Goal: Check status

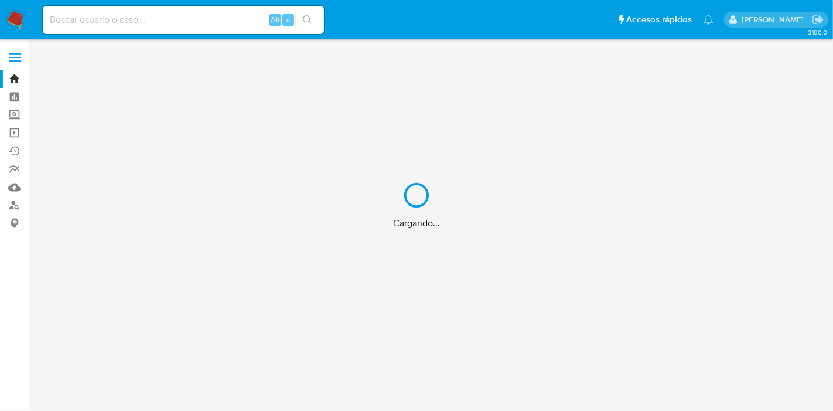
click at [141, 21] on div "Cargando..." at bounding box center [416, 205] width 833 height 411
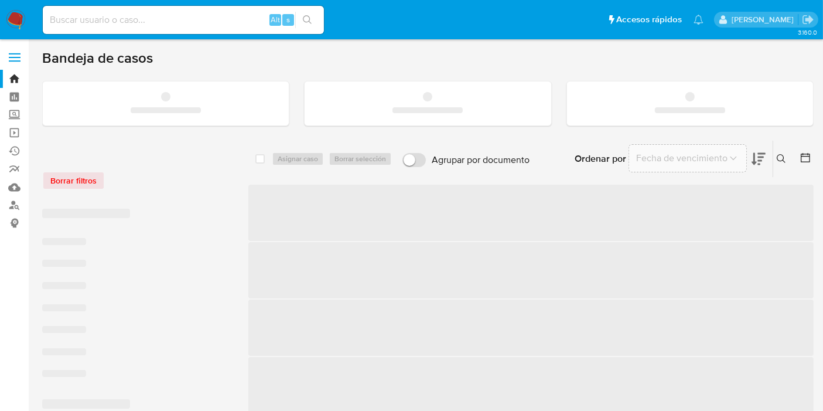
click at [141, 18] on input at bounding box center [183, 19] width 281 height 15
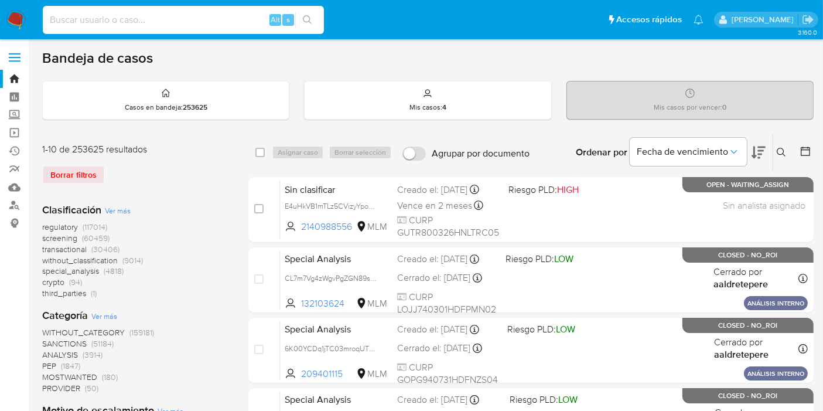
paste input "821631463"
type input "821631463"
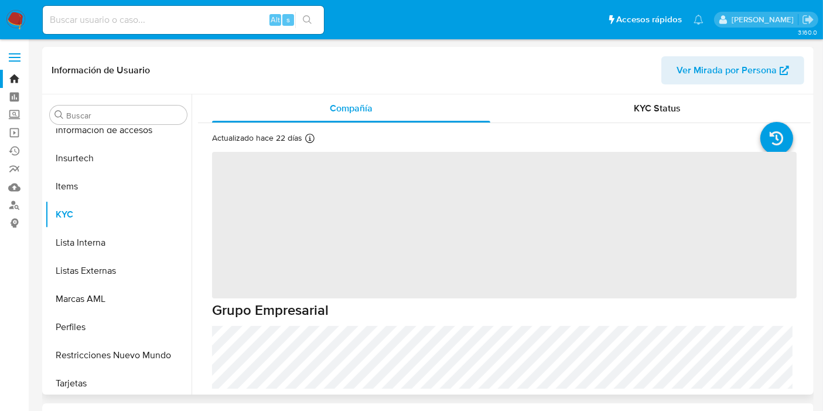
scroll to position [495, 0]
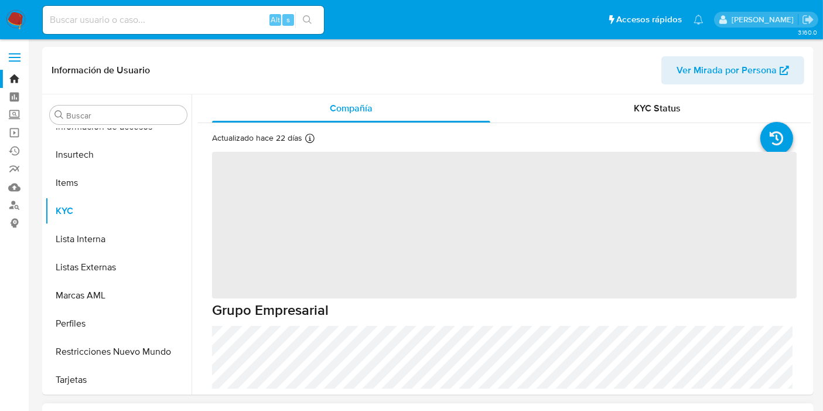
select select "10"
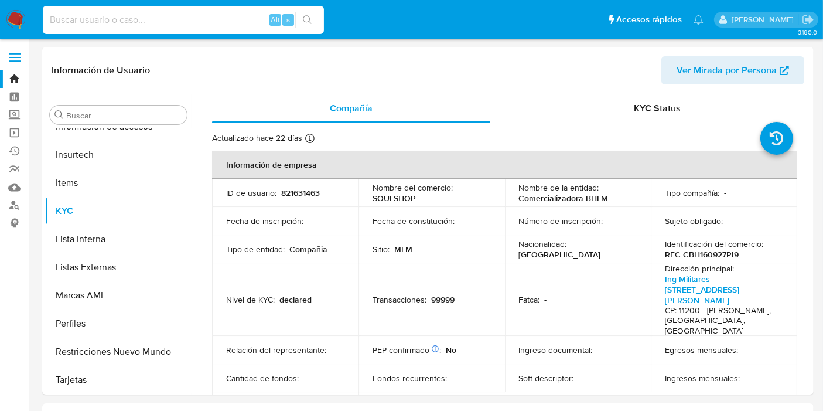
click at [121, 19] on input at bounding box center [183, 19] width 281 height 15
paste input "821631463"
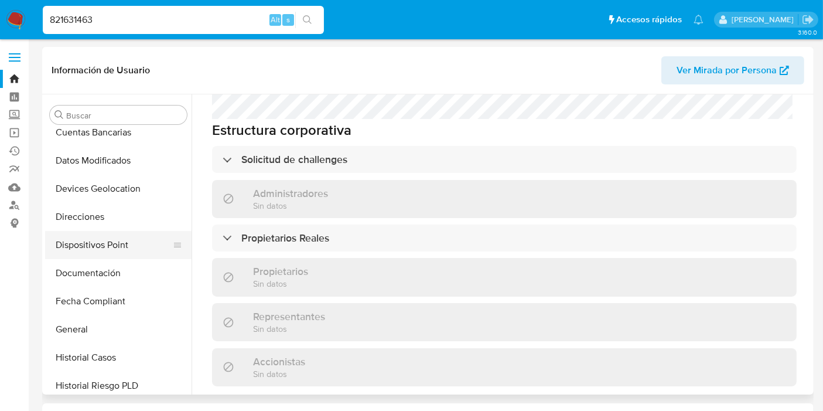
scroll to position [234, 0]
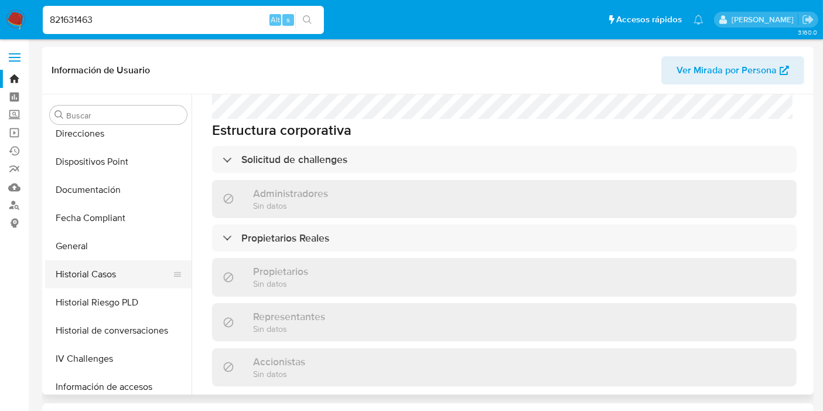
drag, startPoint x: 96, startPoint y: 250, endPoint x: 132, endPoint y: 282, distance: 48.2
click at [96, 250] on button "General" at bounding box center [118, 246] width 146 height 28
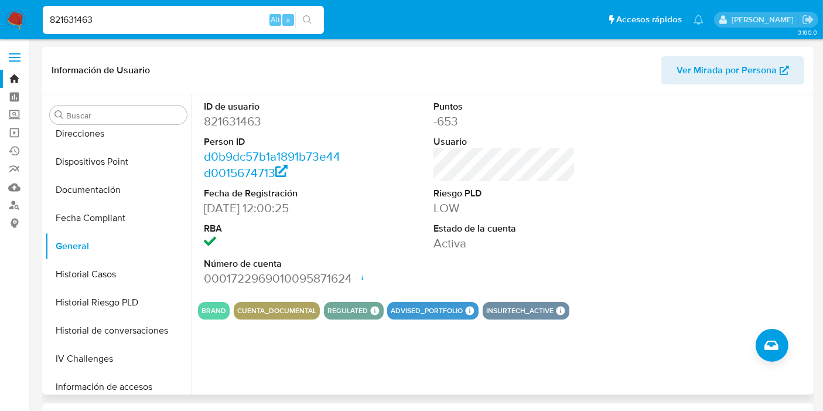
click at [748, 67] on span "Ver Mirada por Persona" at bounding box center [727, 70] width 100 height 28
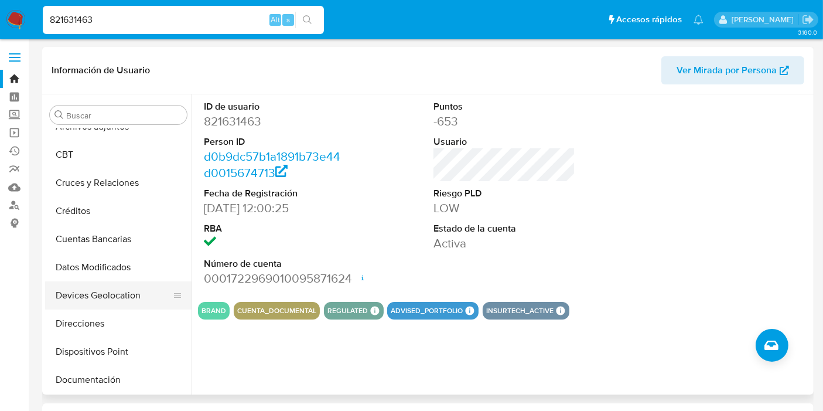
scroll to position [65, 0]
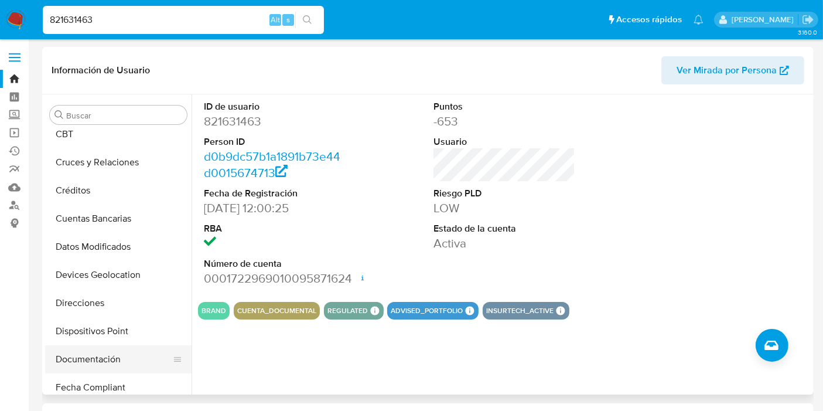
click at [74, 360] on button "Documentación" at bounding box center [113, 359] width 137 height 28
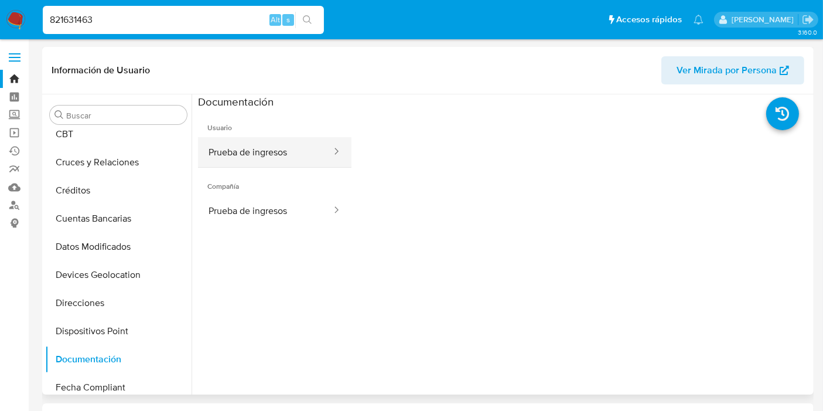
click at [253, 145] on button "Prueba de ingresos" at bounding box center [265, 152] width 135 height 30
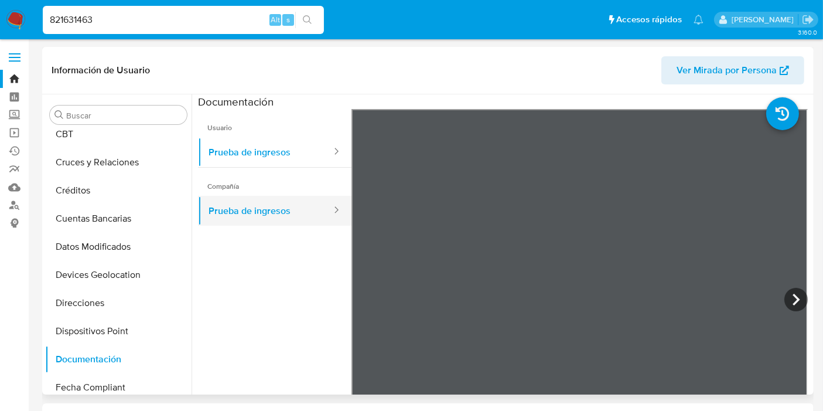
click at [250, 210] on button "Prueba de ingresos" at bounding box center [265, 211] width 135 height 30
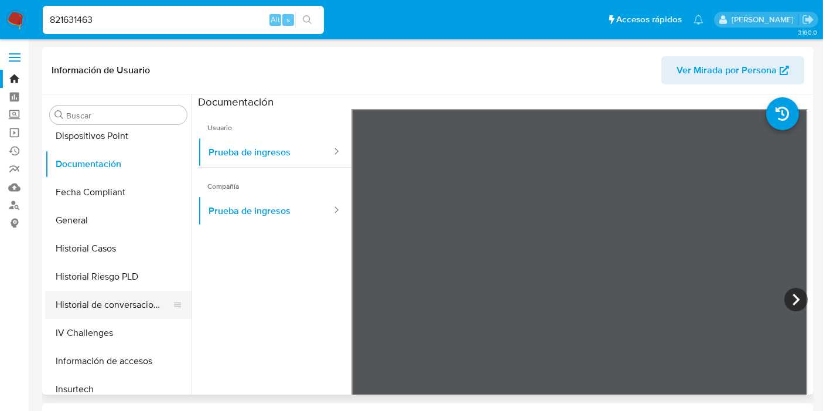
scroll to position [390, 0]
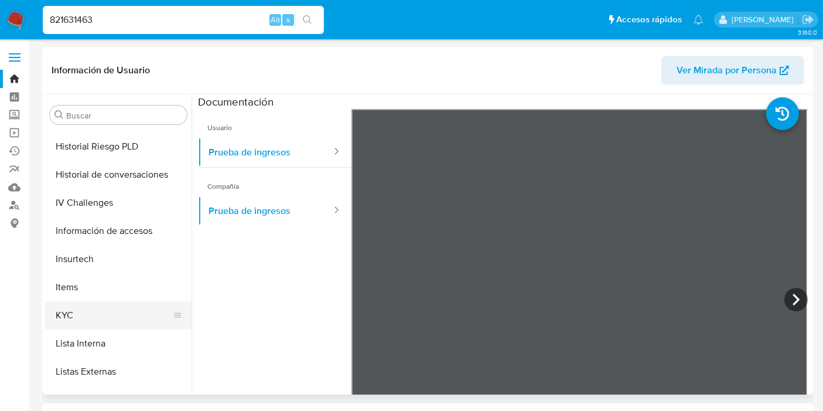
click at [89, 313] on button "KYC" at bounding box center [113, 315] width 137 height 28
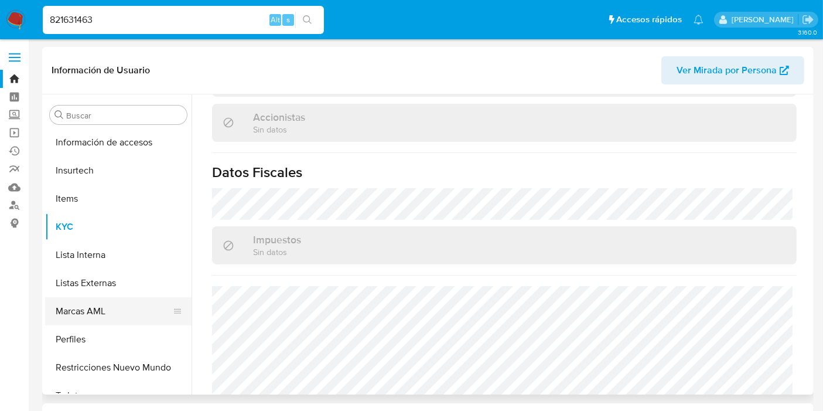
scroll to position [495, 0]
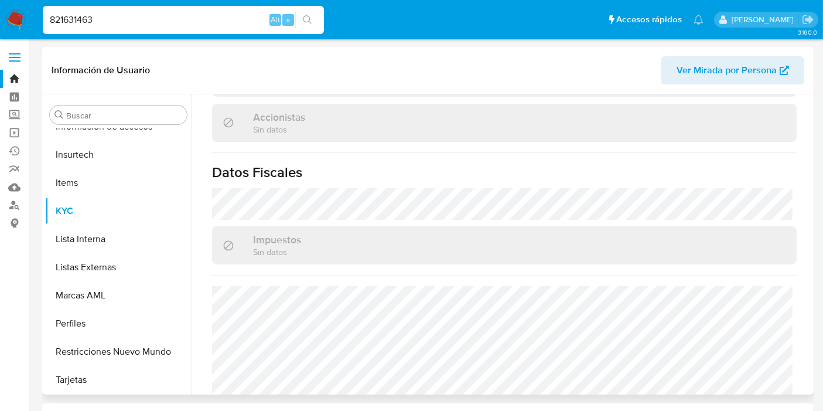
click at [721, 64] on span "Ver Mirada por Persona" at bounding box center [727, 70] width 100 height 28
click at [168, 19] on input "821631463" at bounding box center [183, 19] width 281 height 15
paste input "1302162091"
type input "1302162091"
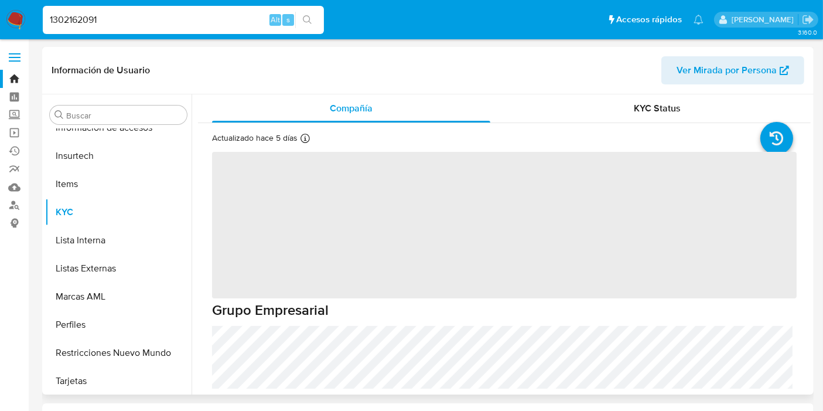
scroll to position [495, 0]
select select "10"
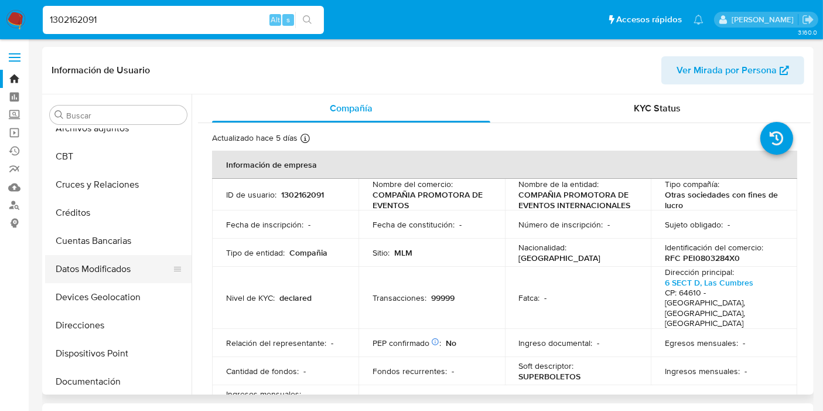
scroll to position [39, 0]
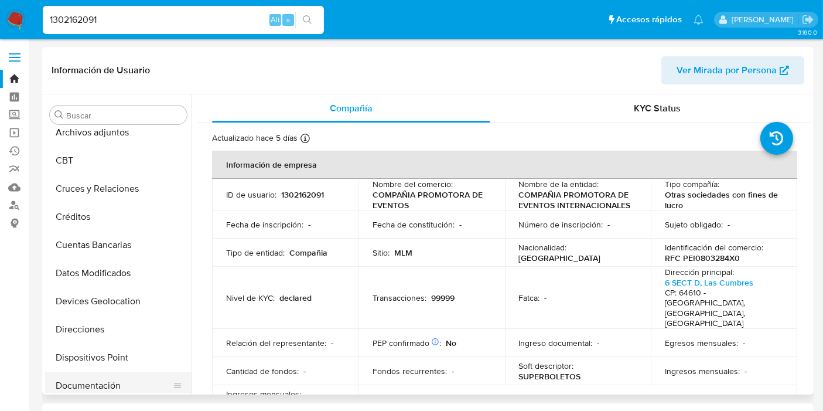
drag, startPoint x: 96, startPoint y: 376, endPoint x: 98, endPoint y: 383, distance: 7.4
click at [96, 379] on button "Documentación" at bounding box center [113, 385] width 137 height 28
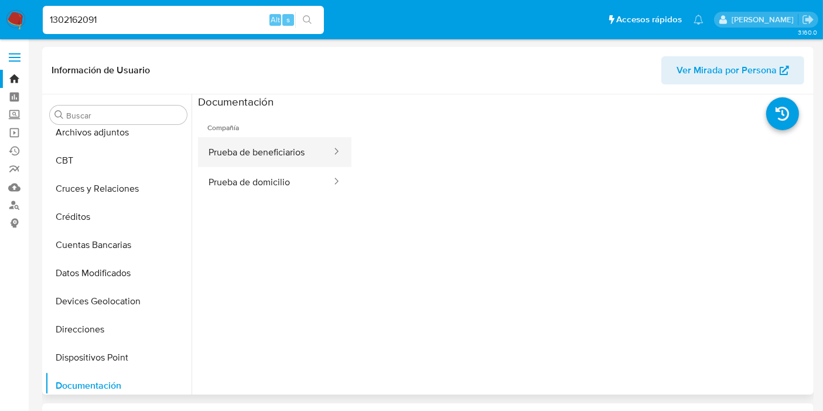
click at [268, 156] on button "Prueba de beneficiarios" at bounding box center [265, 152] width 135 height 30
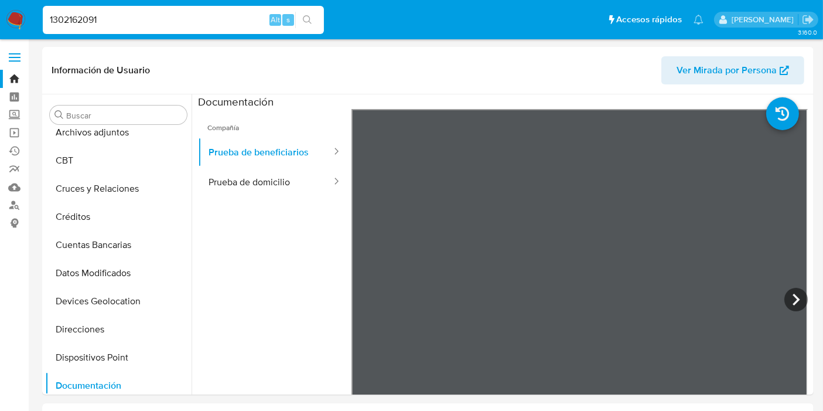
click at [178, 19] on input "1302162091" at bounding box center [183, 19] width 281 height 15
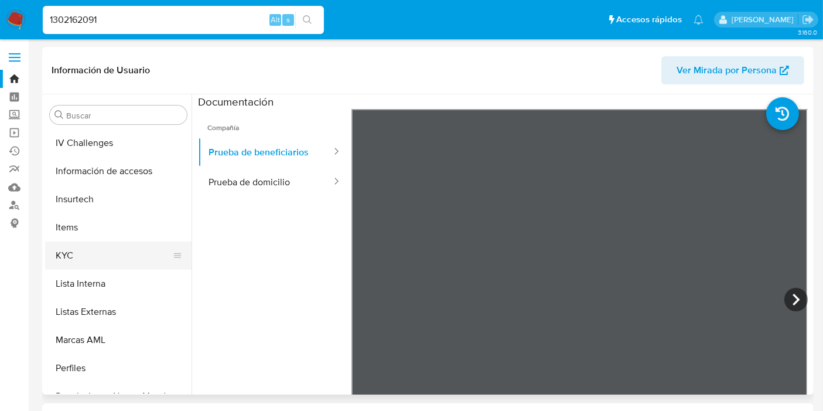
scroll to position [429, 0]
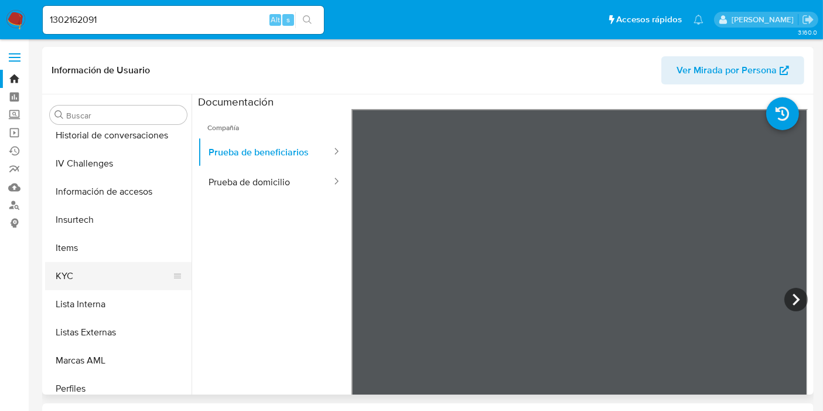
click at [87, 275] on button "KYC" at bounding box center [113, 276] width 137 height 28
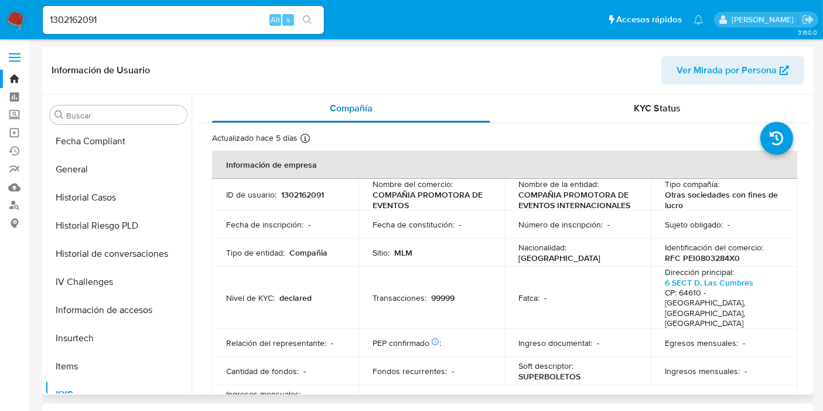
scroll to position [299, 0]
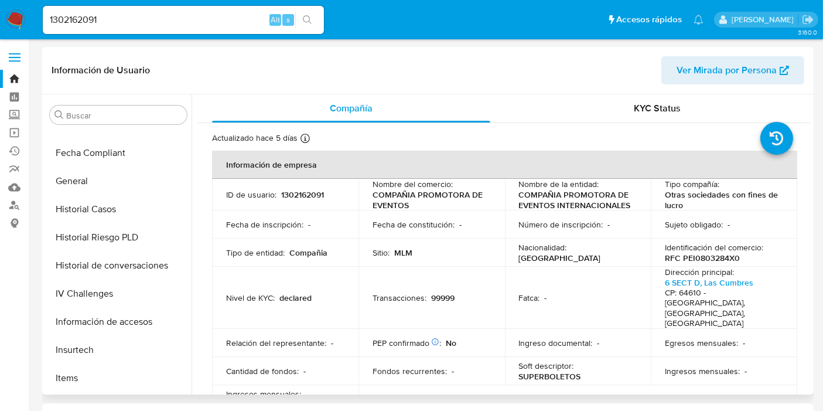
click at [738, 76] on span "Ver Mirada por Persona" at bounding box center [727, 70] width 100 height 28
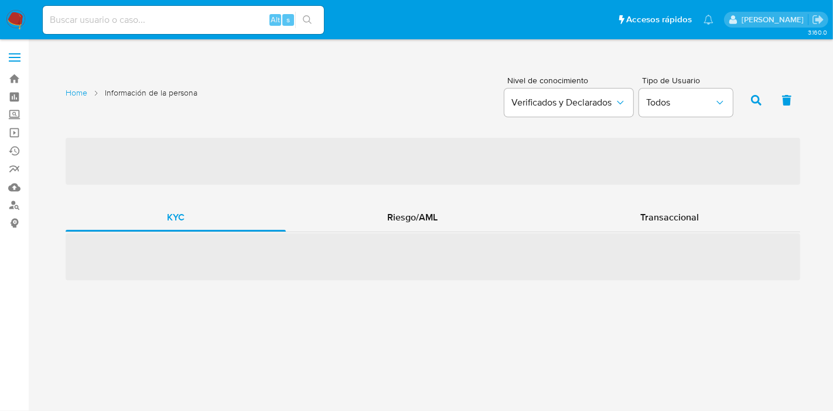
click at [103, 21] on input at bounding box center [183, 19] width 281 height 15
paste input "658349158"
type input "658349158"
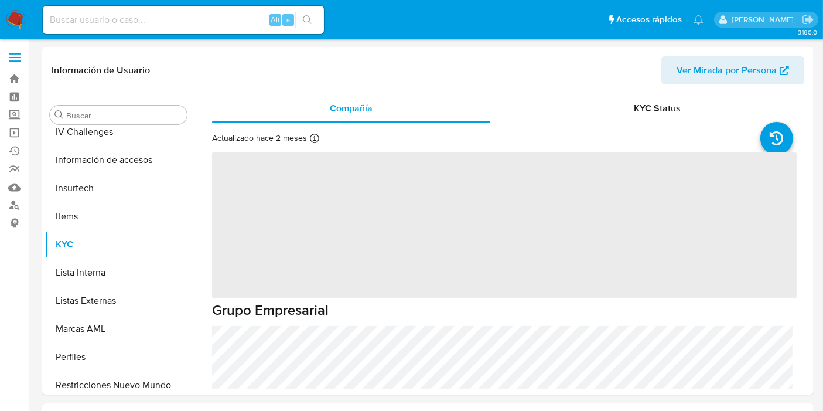
scroll to position [495, 0]
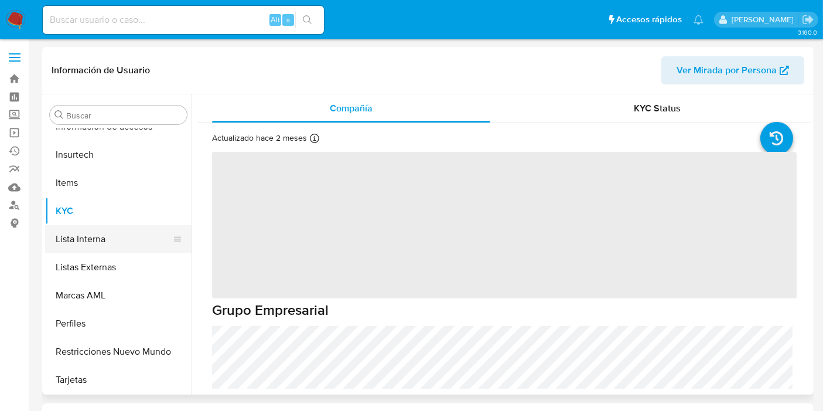
select select "10"
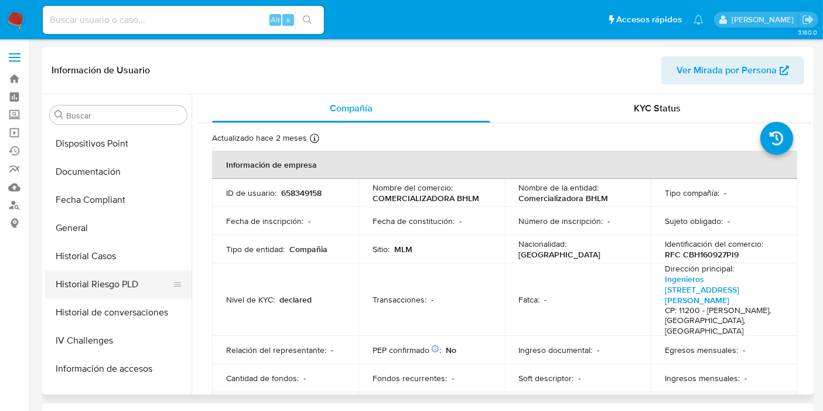
scroll to position [169, 0]
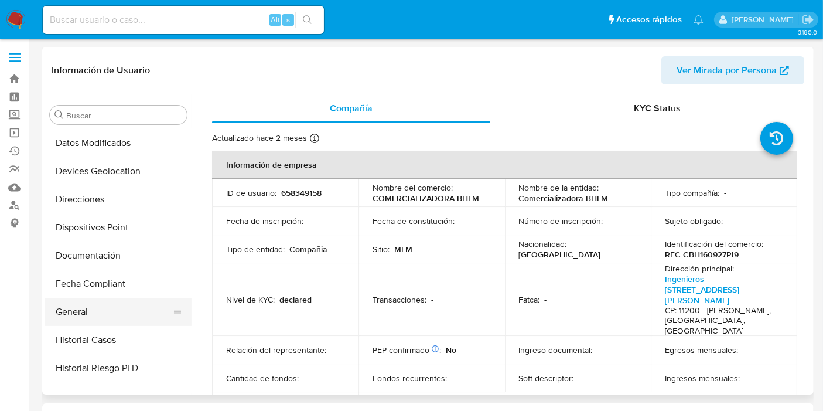
click at [95, 313] on button "General" at bounding box center [113, 312] width 137 height 28
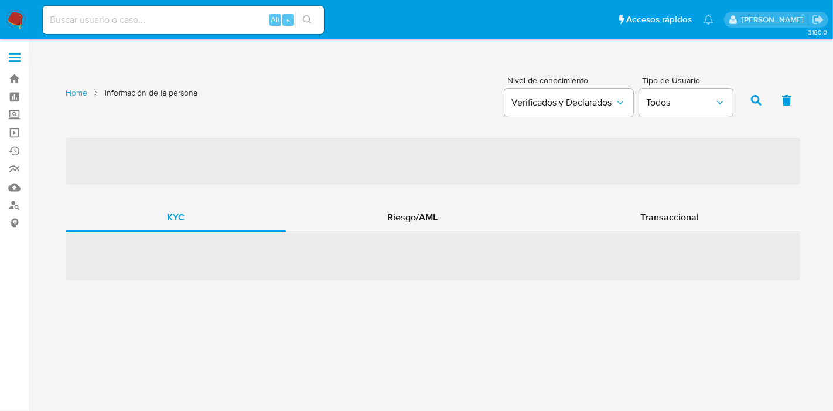
drag, startPoint x: 684, startPoint y: 217, endPoint x: 687, endPoint y: 231, distance: 14.9
click at [683, 217] on span "Transaccional" at bounding box center [669, 216] width 59 height 13
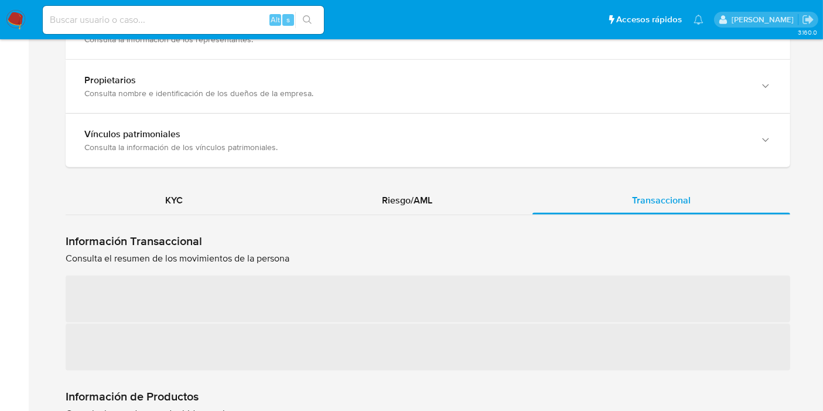
scroll to position [1106, 0]
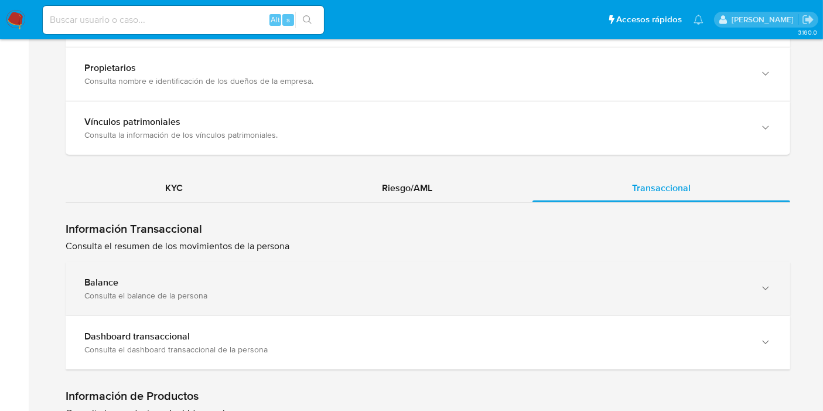
click at [173, 277] on div "Balance" at bounding box center [416, 283] width 664 height 12
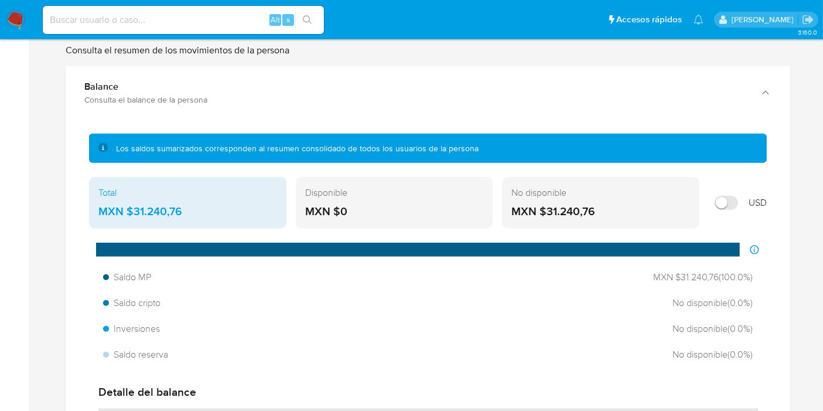
scroll to position [1367, 0]
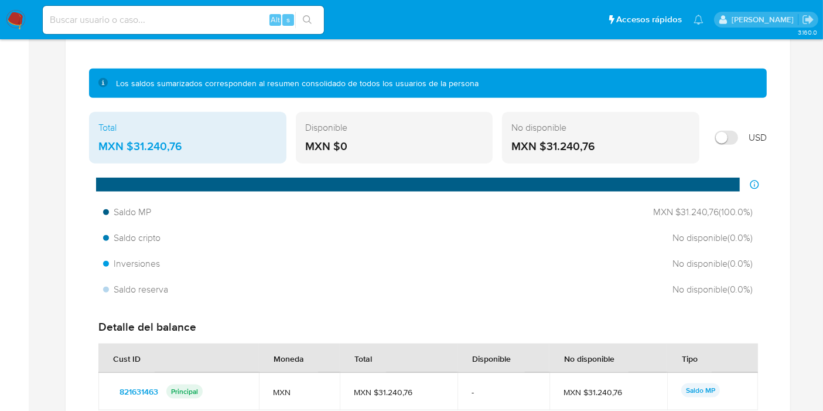
click at [778, 230] on div "Los saldos sumarizados corresponden al resumen consolidado de todos los usuario…" at bounding box center [428, 268] width 706 height 408
drag, startPoint x: 202, startPoint y: 134, endPoint x: 134, endPoint y: 131, distance: 68.6
click at [134, 139] on div "MXN $31.240,76" at bounding box center [187, 146] width 179 height 15
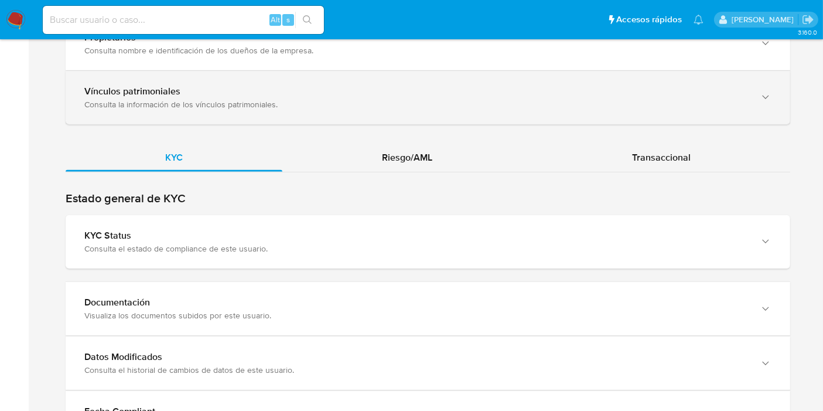
scroll to position [1106, 0]
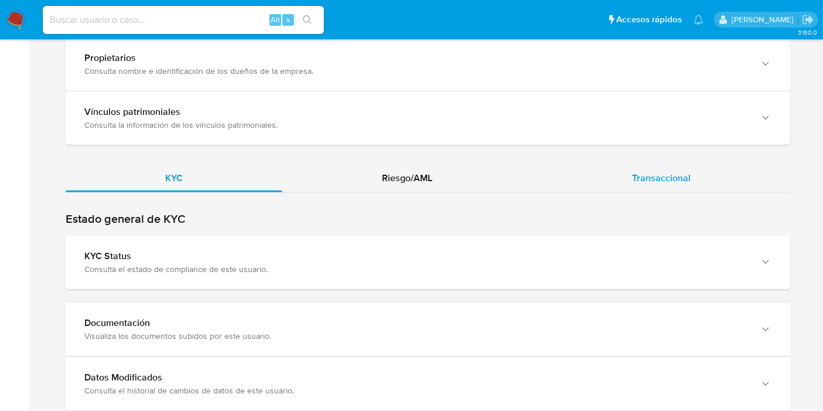
click at [676, 164] on div "Transaccional" at bounding box center [662, 178] width 258 height 28
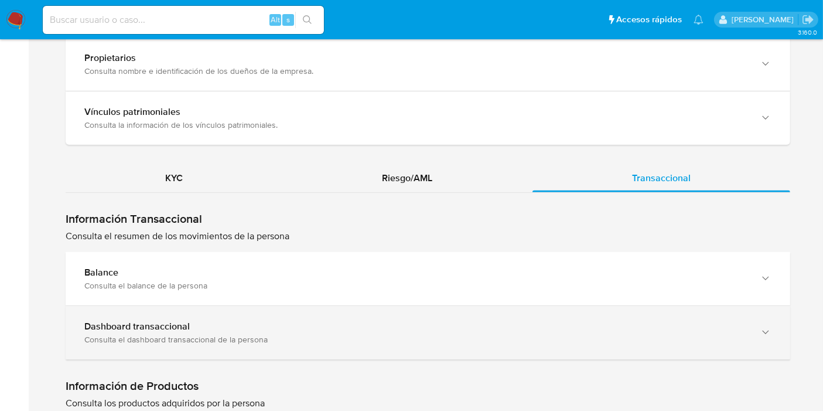
click at [147, 290] on div "Balance Consulta el balance de la persona" at bounding box center [428, 278] width 725 height 53
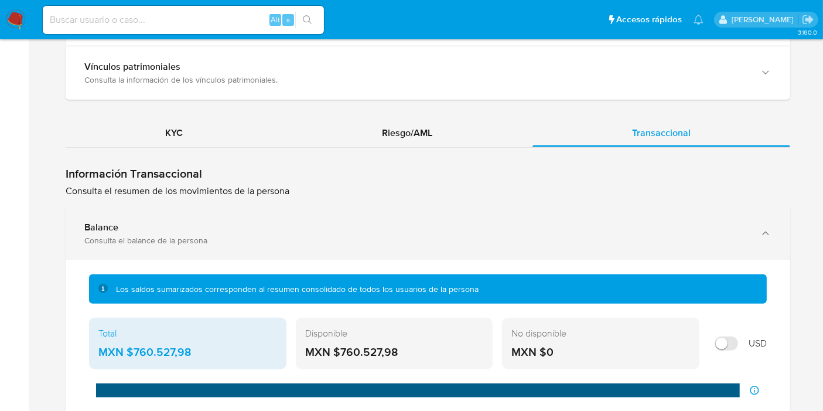
scroll to position [1172, 0]
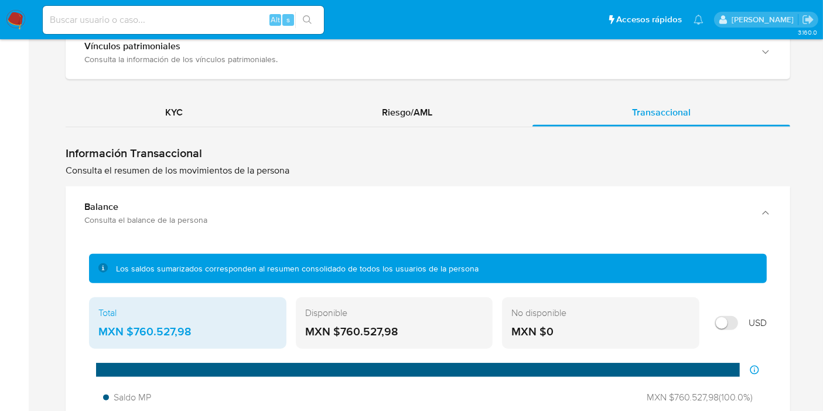
drag, startPoint x: 209, startPoint y: 329, endPoint x: 128, endPoint y: 330, distance: 80.9
click at [128, 330] on div "MXN $760.527,98" at bounding box center [187, 331] width 179 height 15
click at [226, 320] on div "Total MXN $760.527,98" at bounding box center [187, 323] width 197 height 52
drag, startPoint x: 207, startPoint y: 329, endPoint x: 129, endPoint y: 330, distance: 77.9
click at [129, 330] on div "MXN $760.527,98" at bounding box center [187, 331] width 179 height 15
